Goal: Navigation & Orientation: Understand site structure

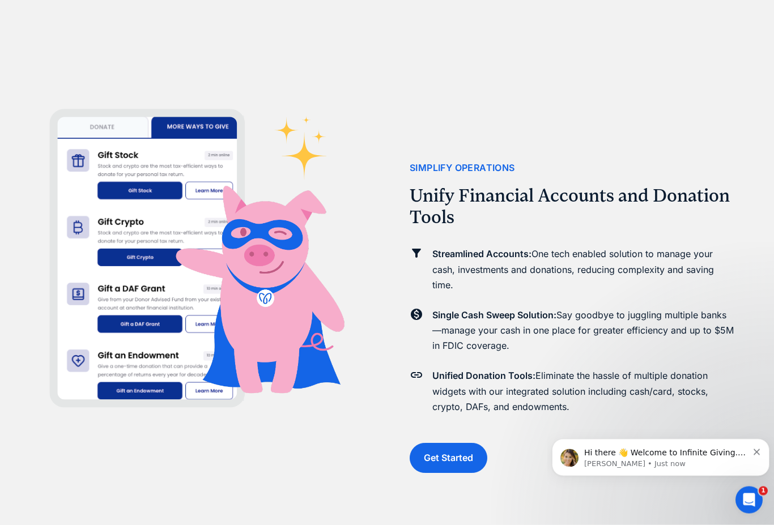
scroll to position [1746, 0]
click at [757, 448] on button "Dismiss notification" at bounding box center [756, 450] width 7 height 9
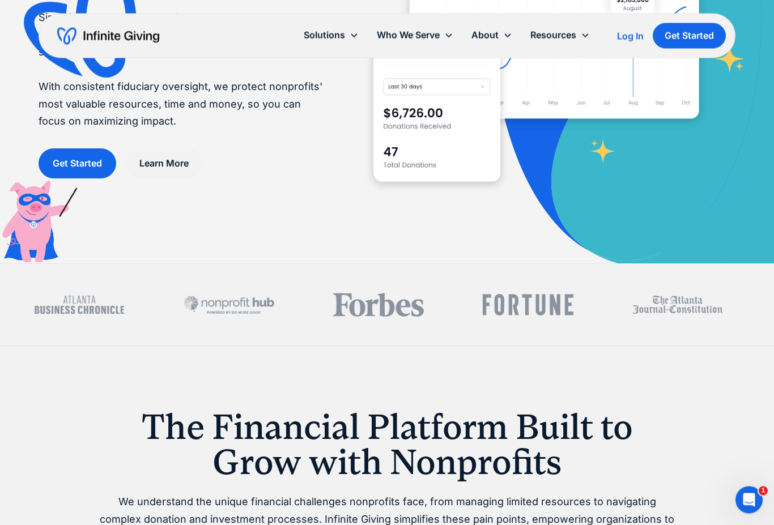
scroll to position [0, 0]
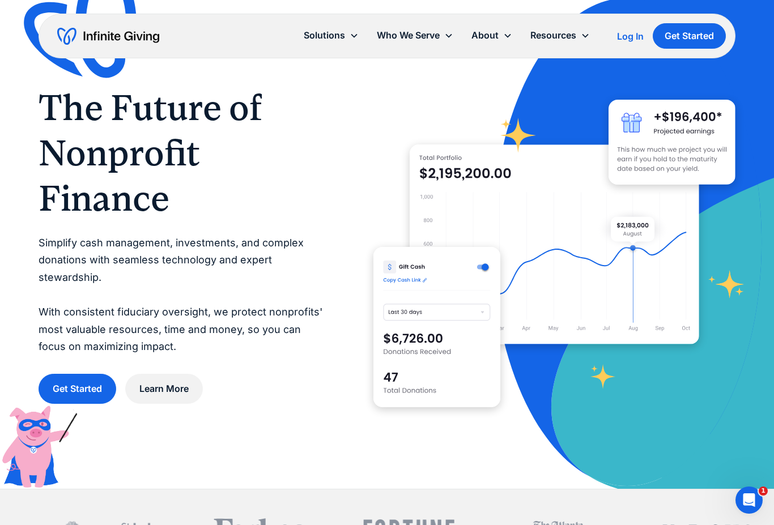
click at [507, 40] on div "About" at bounding box center [491, 35] width 59 height 24
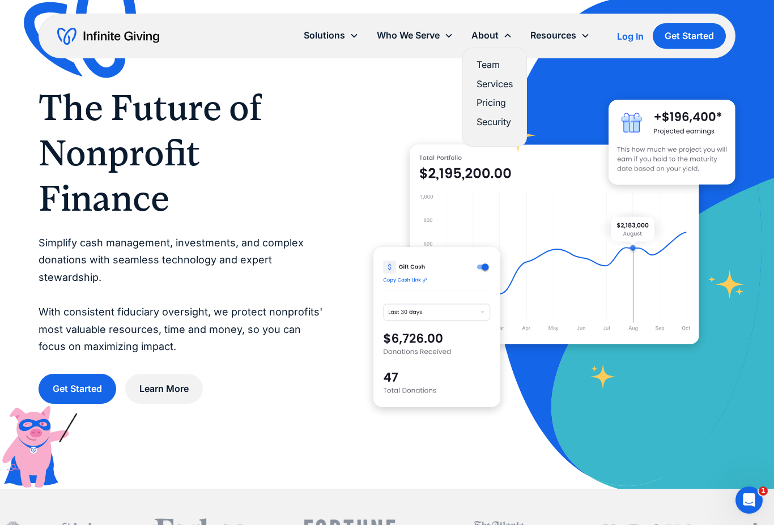
click at [501, 67] on link "Team" at bounding box center [494, 64] width 36 height 15
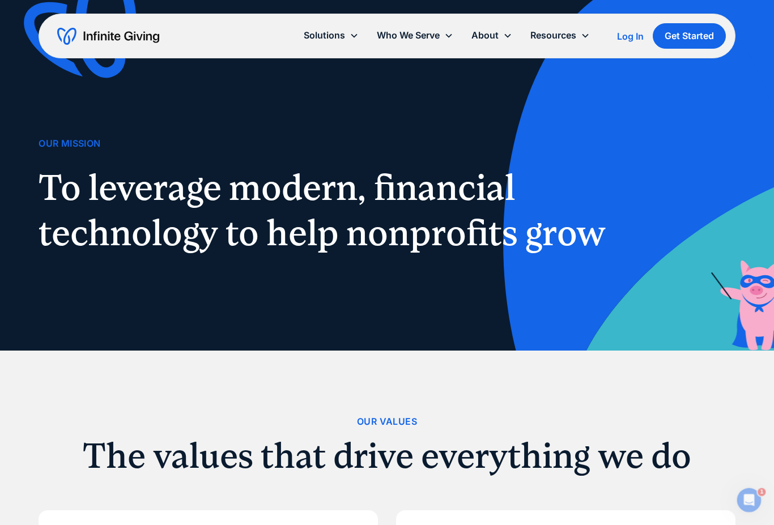
click at [442, 39] on div "Who We Serve" at bounding box center [415, 35] width 95 height 24
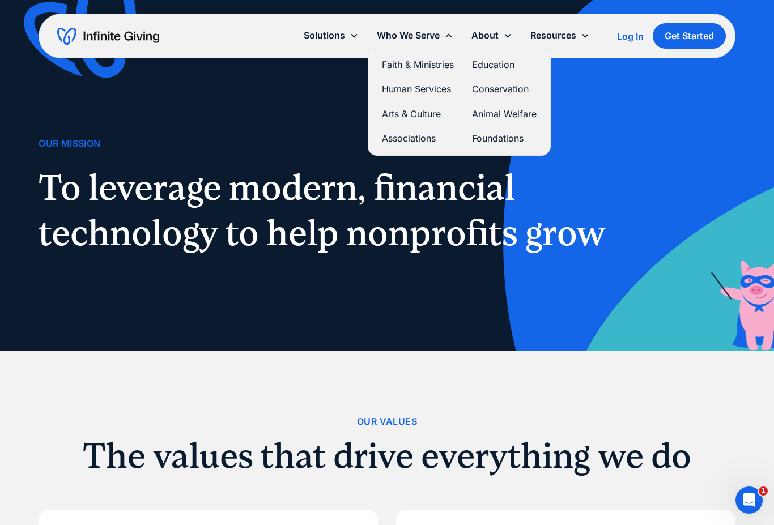
click at [578, 37] on div "Resources" at bounding box center [560, 35] width 78 height 24
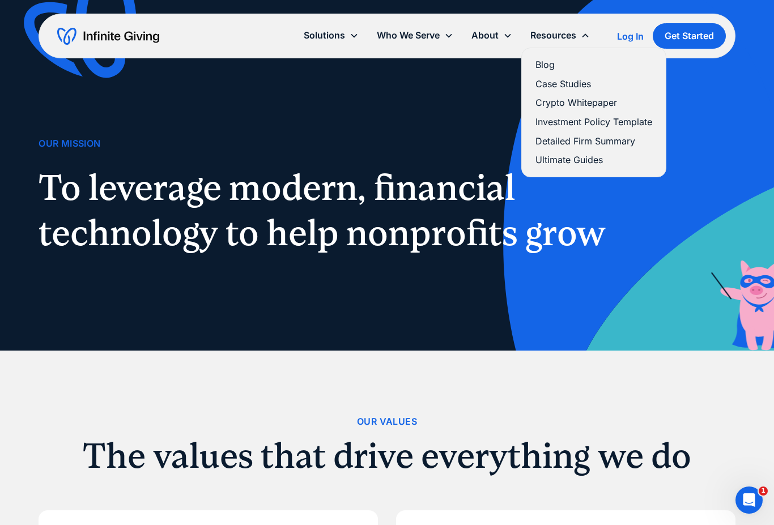
click at [356, 36] on icon at bounding box center [353, 35] width 9 height 9
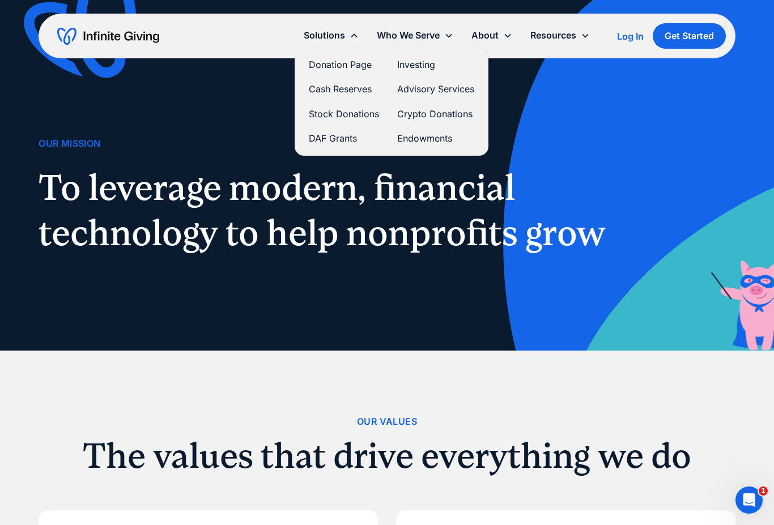
click at [691, 163] on img at bounding box center [695, 245] width 388 height 526
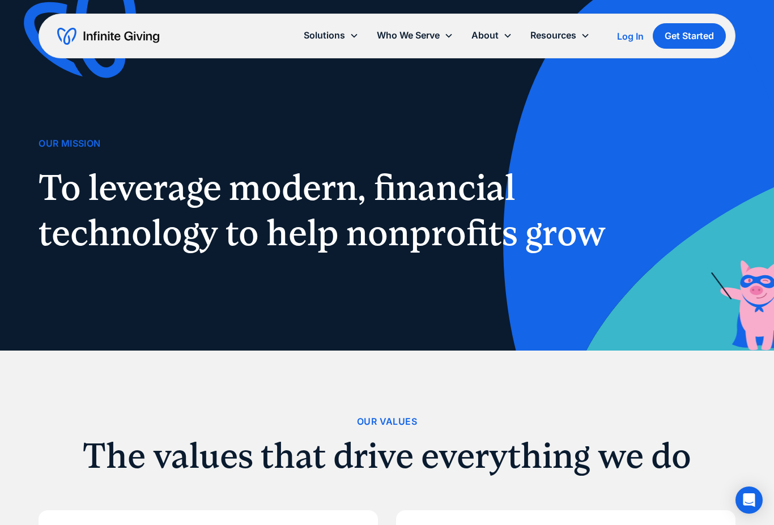
scroll to position [55, 0]
